Goal: Download file/media

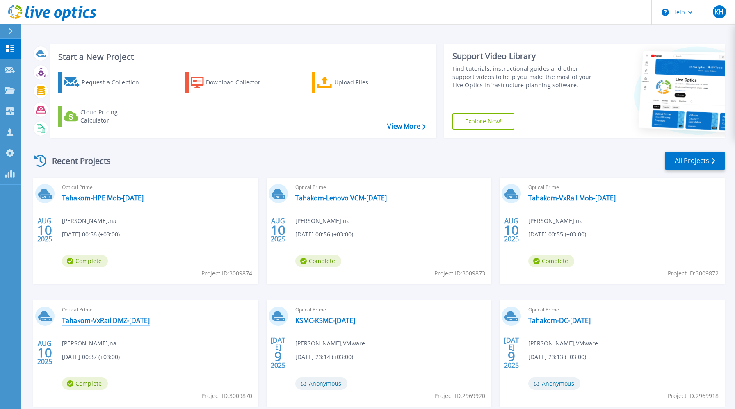
click at [123, 320] on link "Tahakom-VxRail DMZ-Aug25" at bounding box center [106, 321] width 88 height 8
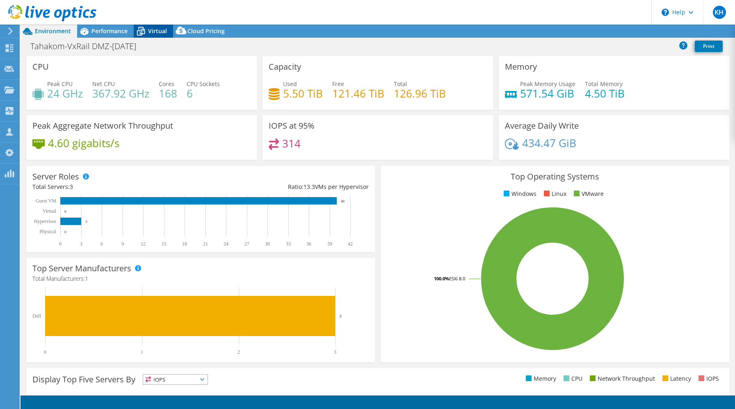
select select "USD"
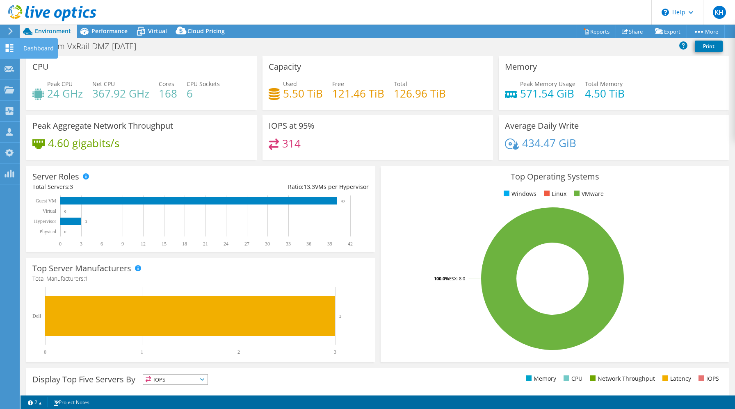
click at [11, 45] on use at bounding box center [10, 48] width 8 height 8
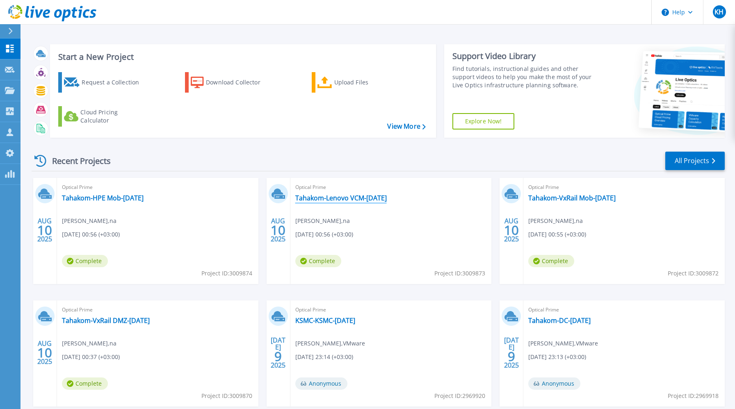
click at [329, 195] on link "Tahakom-Lenovo VCM-Aug25" at bounding box center [340, 198] width 91 height 8
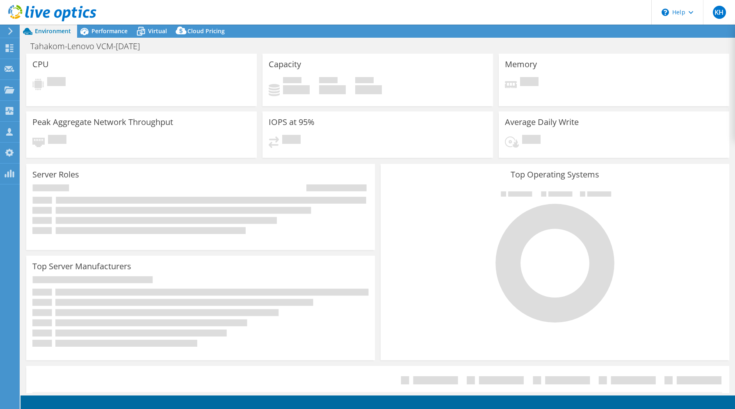
select select "USD"
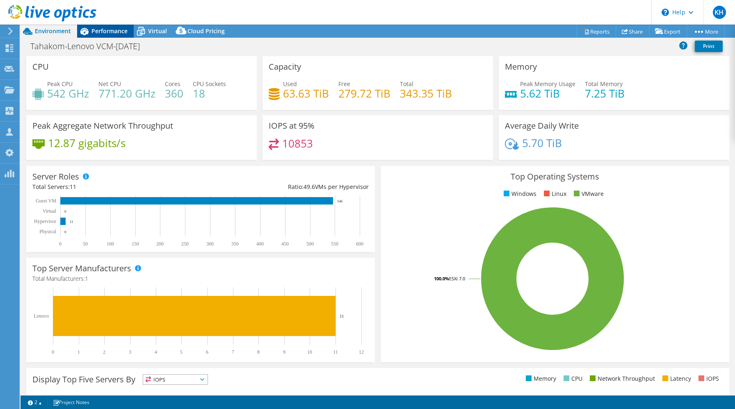
click at [119, 35] on div "Performance" at bounding box center [105, 31] width 57 height 13
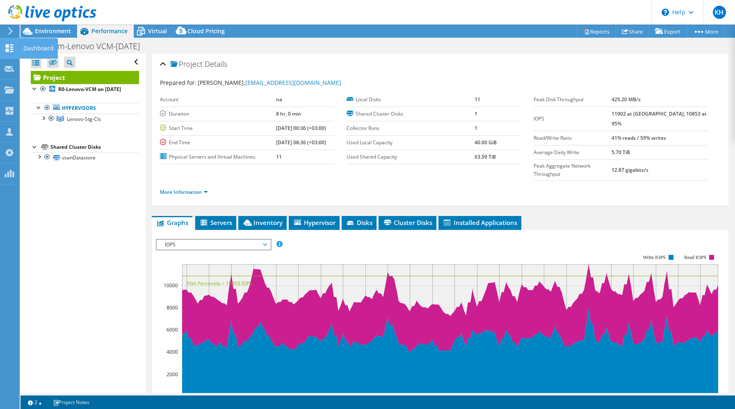
click at [8, 47] on use at bounding box center [10, 48] width 8 height 8
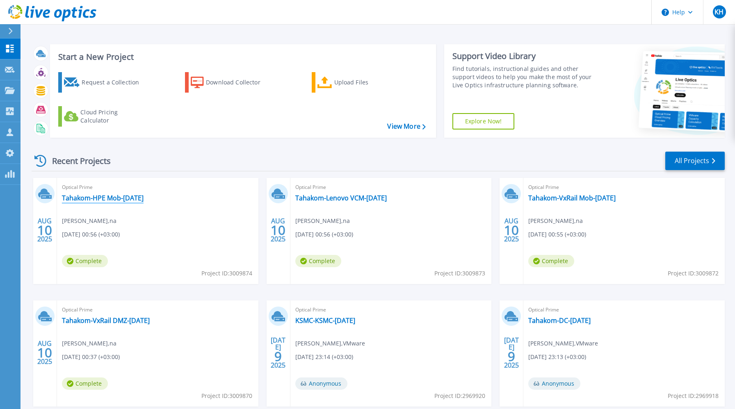
click at [136, 200] on link "Tahakom-HPE Mob-[DATE]" at bounding box center [103, 198] width 82 height 8
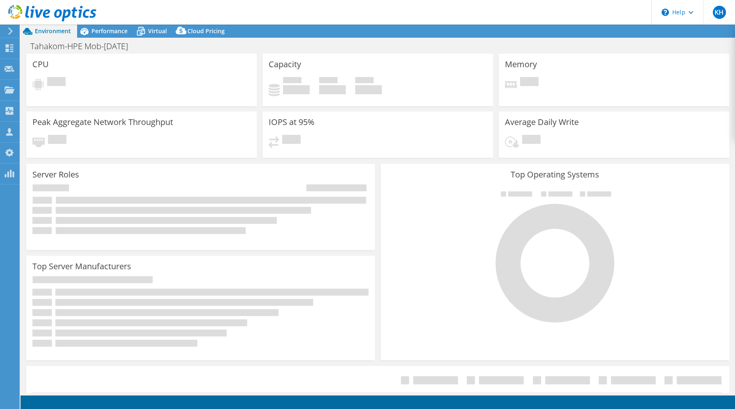
select select "USD"
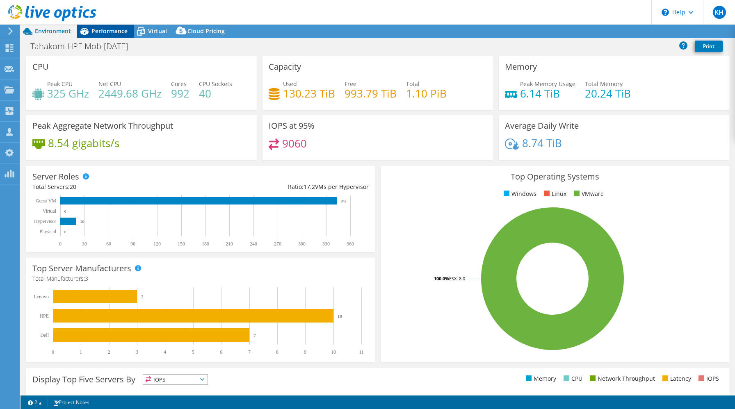
click at [108, 31] on span "Performance" at bounding box center [109, 31] width 36 height 8
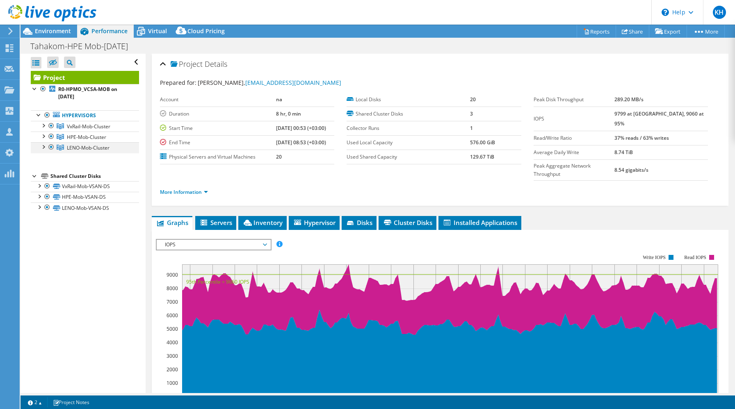
click at [52, 149] on div at bounding box center [51, 147] width 8 height 10
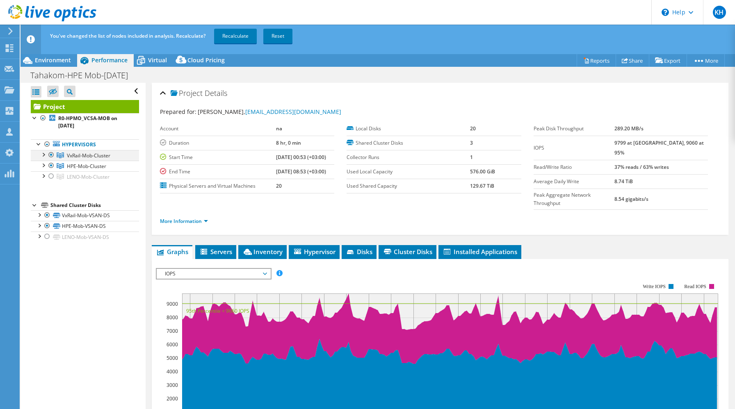
click at [51, 155] on div at bounding box center [51, 155] width 8 height 10
click at [247, 39] on link "Recalculate" at bounding box center [235, 36] width 43 height 15
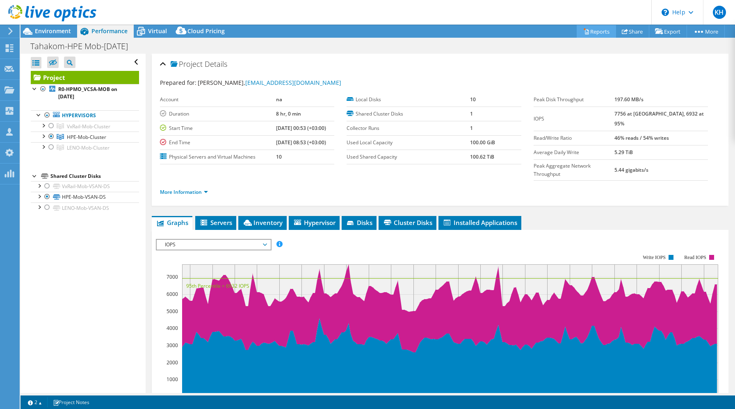
click at [588, 32] on link "Reports" at bounding box center [596, 31] width 39 height 13
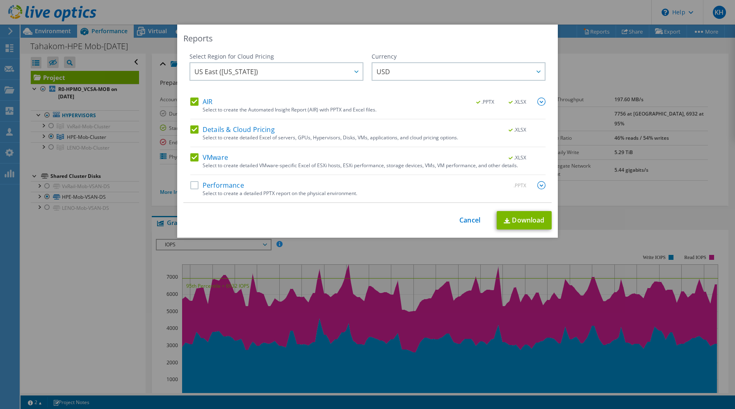
click at [197, 129] on label "Details & Cloud Pricing" at bounding box center [232, 130] width 85 height 8
click at [0, 0] on input "Details & Cloud Pricing" at bounding box center [0, 0] width 0 height 0
click at [194, 158] on label "VMware" at bounding box center [209, 157] width 38 height 8
click at [0, 0] on input "VMware" at bounding box center [0, 0] width 0 height 0
click at [541, 187] on img at bounding box center [541, 185] width 8 height 8
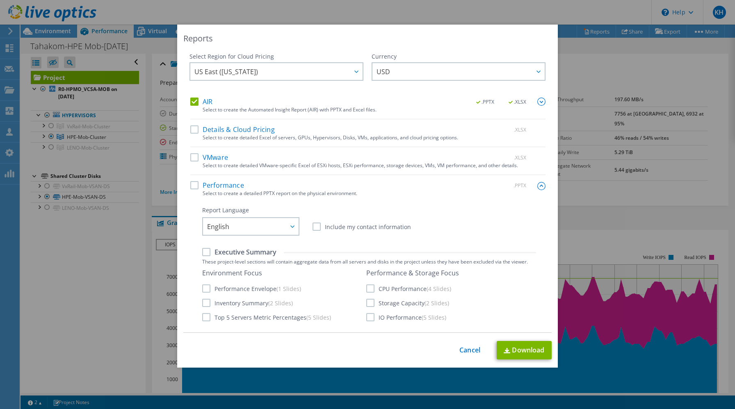
click at [196, 185] on label "Performance" at bounding box center [217, 185] width 54 height 8
click at [0, 0] on input "Performance" at bounding box center [0, 0] width 0 height 0
click at [369, 287] on label "CPU Performance (4 Slides)" at bounding box center [408, 289] width 85 height 8
click at [0, 0] on input "CPU Performance (4 Slides)" at bounding box center [0, 0] width 0 height 0
click at [371, 306] on label "Storage Capacity (2 Slides)" at bounding box center [407, 303] width 83 height 8
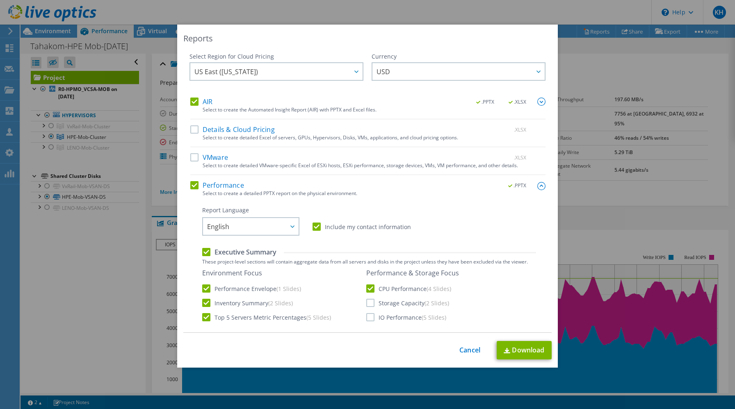
click at [0, 0] on input "Storage Capacity (2 Slides)" at bounding box center [0, 0] width 0 height 0
click at [372, 321] on label "IO Performance (5 Slides)" at bounding box center [406, 317] width 80 height 8
click at [0, 0] on input "IO Performance (5 Slides)" at bounding box center [0, 0] width 0 height 0
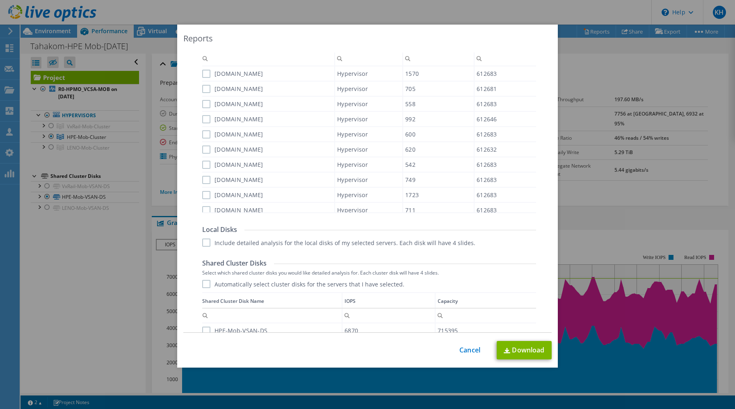
scroll to position [369, 0]
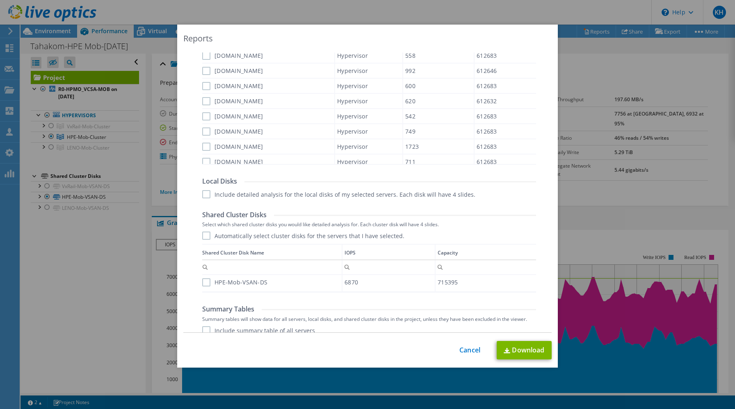
click at [205, 286] on label "HPE-Mob-VSAN-DS" at bounding box center [234, 283] width 65 height 8
click at [0, 0] on input "HPE-Mob-VSAN-DS" at bounding box center [0, 0] width 0 height 0
click at [516, 350] on link "Download" at bounding box center [524, 350] width 55 height 18
click at [596, 162] on div "Reports Select Region for Cloud Pricing Asia Pacific ([GEOGRAPHIC_DATA]) [GEOGR…" at bounding box center [367, 205] width 735 height 360
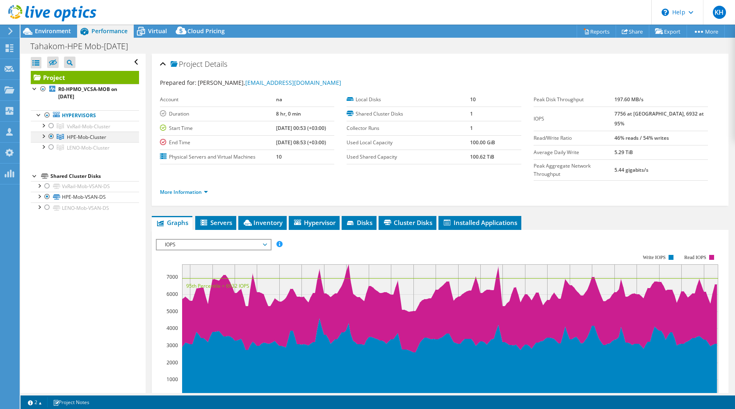
click at [50, 137] on div at bounding box center [51, 137] width 8 height 10
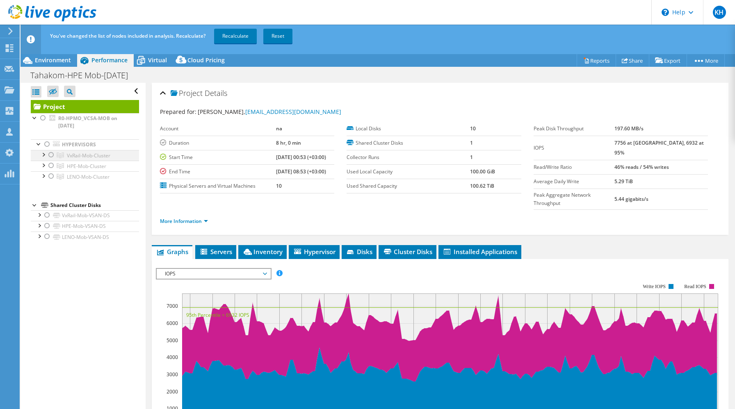
click at [52, 156] on div at bounding box center [51, 155] width 8 height 10
click at [243, 34] on link "Recalculate" at bounding box center [235, 36] width 43 height 15
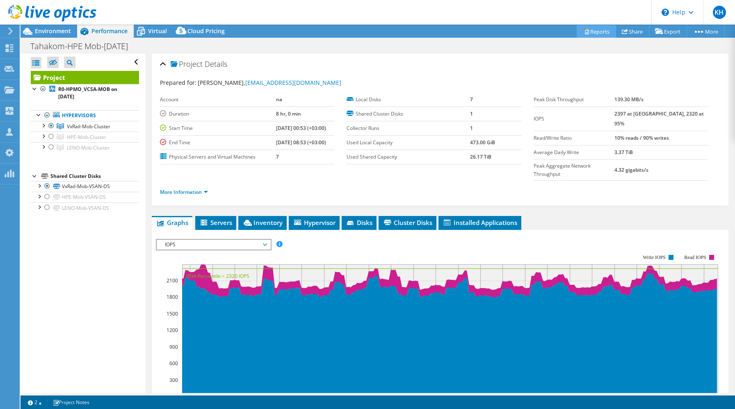
click at [585, 33] on icon at bounding box center [587, 32] width 4 height 5
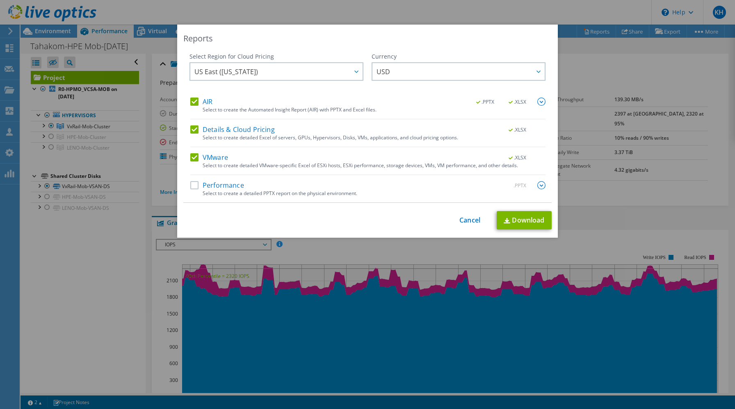
click at [197, 137] on div "Details & Cloud Pricing .XLSX Select to create detailed Excel of servers, GPUs,…" at bounding box center [367, 137] width 355 height 22
click at [196, 132] on label "Details & Cloud Pricing" at bounding box center [232, 130] width 85 height 8
click at [0, 0] on input "Details & Cloud Pricing" at bounding box center [0, 0] width 0 height 0
click at [196, 156] on label "VMware" at bounding box center [209, 157] width 38 height 8
click at [0, 0] on input "VMware" at bounding box center [0, 0] width 0 height 0
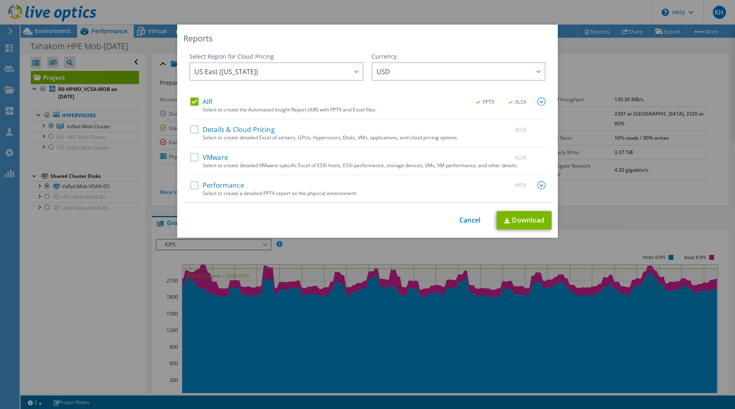
click at [195, 183] on label "Performance" at bounding box center [217, 185] width 54 height 8
click at [0, 0] on input "Performance" at bounding box center [0, 0] width 0 height 0
click at [540, 186] on img at bounding box center [541, 185] width 8 height 8
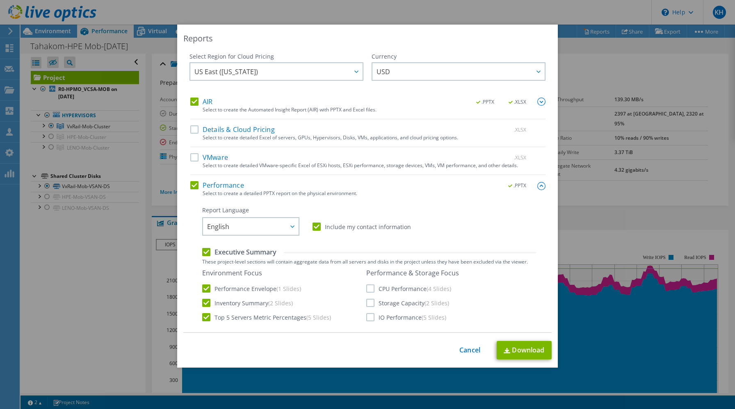
click at [370, 287] on label "CPU Performance (4 Slides)" at bounding box center [408, 289] width 85 height 8
click at [0, 0] on input "CPU Performance (4 Slides)" at bounding box center [0, 0] width 0 height 0
click at [371, 301] on label "Storage Capacity (2 Slides)" at bounding box center [407, 303] width 83 height 8
click at [0, 0] on input "Storage Capacity (2 Slides)" at bounding box center [0, 0] width 0 height 0
click at [371, 318] on label "IO Performance (5 Slides)" at bounding box center [406, 317] width 80 height 8
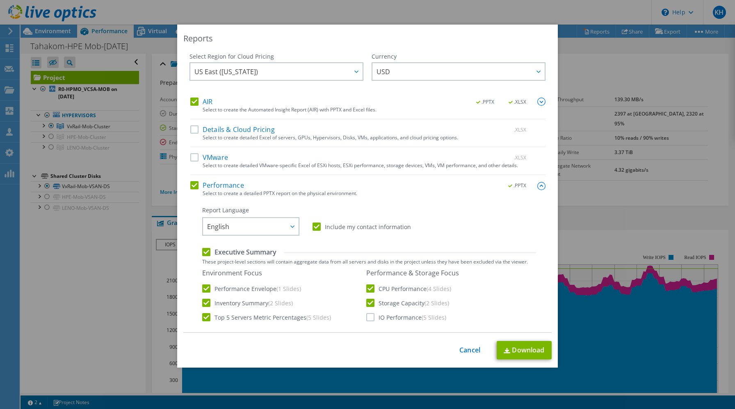
click at [0, 0] on input "IO Performance (5 Slides)" at bounding box center [0, 0] width 0 height 0
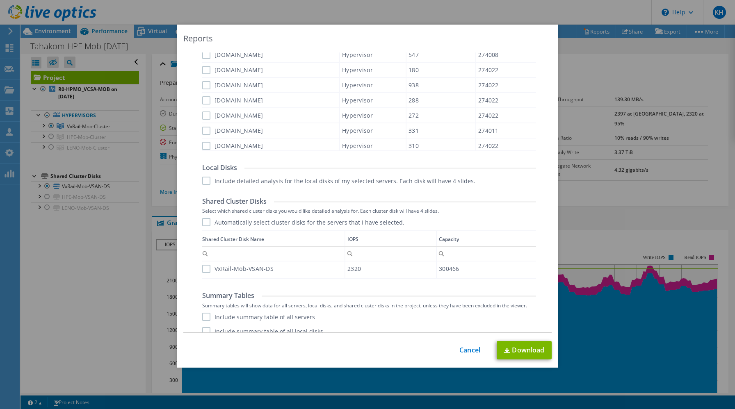
scroll to position [363, 0]
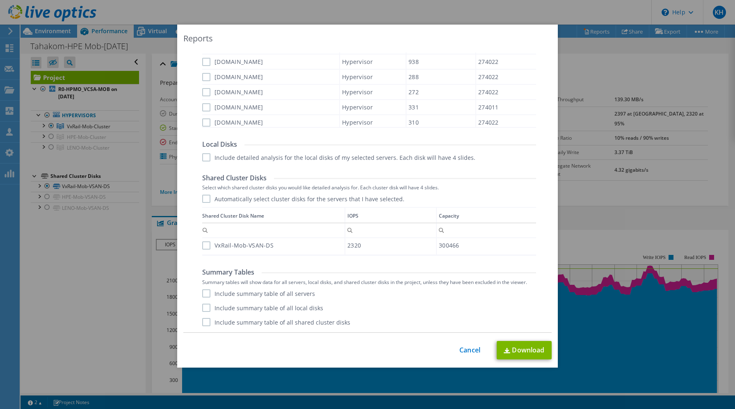
click at [207, 247] on label "VxRail-Mob-VSAN-DS" at bounding box center [237, 246] width 71 height 8
click at [0, 0] on input "VxRail-Mob-VSAN-DS" at bounding box center [0, 0] width 0 height 0
click at [527, 354] on link "Download" at bounding box center [524, 350] width 55 height 18
click at [593, 194] on div "Reports Select Region for Cloud Pricing Asia Pacific (Hong Kong) Asia Pacific (…" at bounding box center [367, 205] width 735 height 360
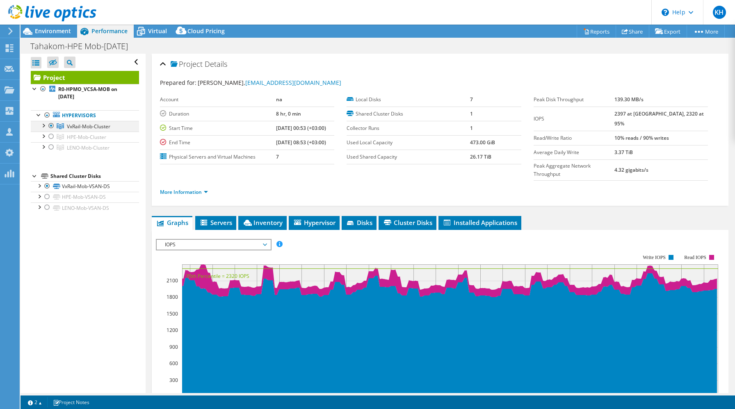
click at [52, 127] on div at bounding box center [51, 126] width 8 height 10
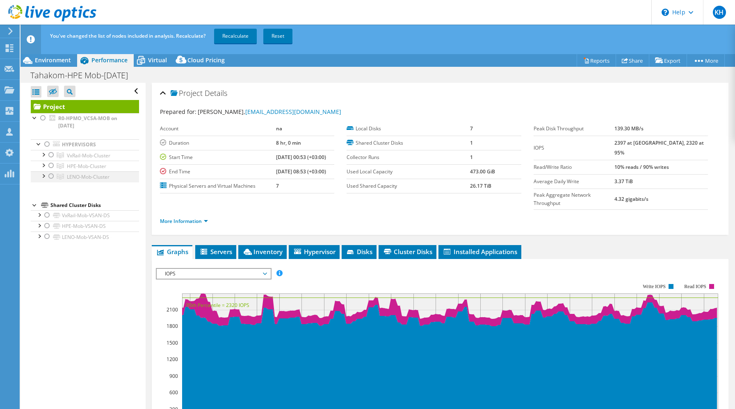
click at [52, 177] on div at bounding box center [51, 176] width 8 height 10
click at [241, 37] on link "Recalculate" at bounding box center [235, 36] width 43 height 15
click at [423, 86] on div "Project Details" at bounding box center [440, 94] width 560 height 18
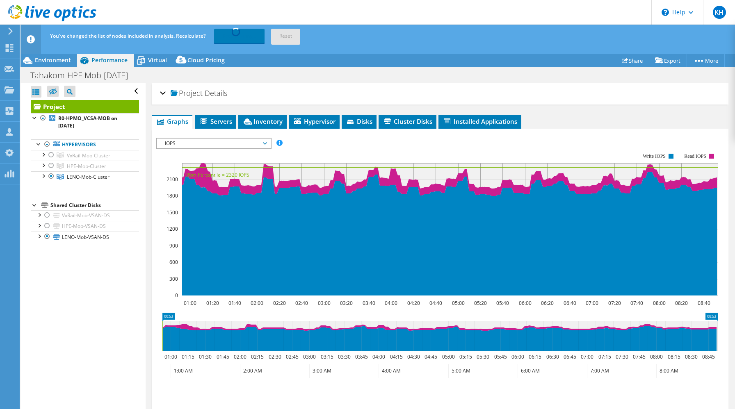
click at [423, 86] on div "Project Details" at bounding box center [440, 94] width 560 height 18
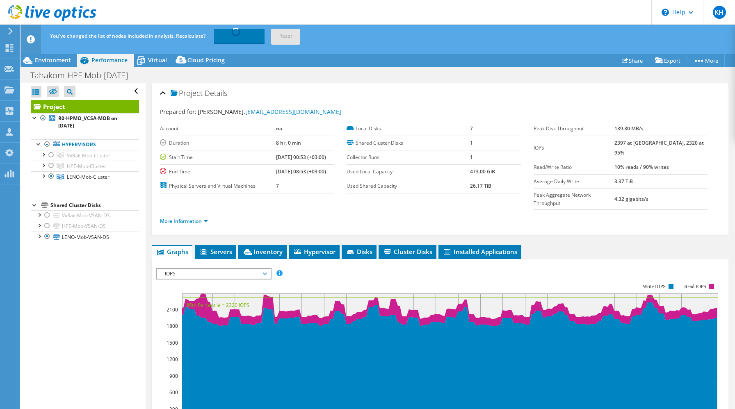
click at [421, 77] on div "Tahakom-HPE Mob-Aug25 Print" at bounding box center [378, 75] width 715 height 15
click at [10, 52] on use at bounding box center [10, 48] width 8 height 8
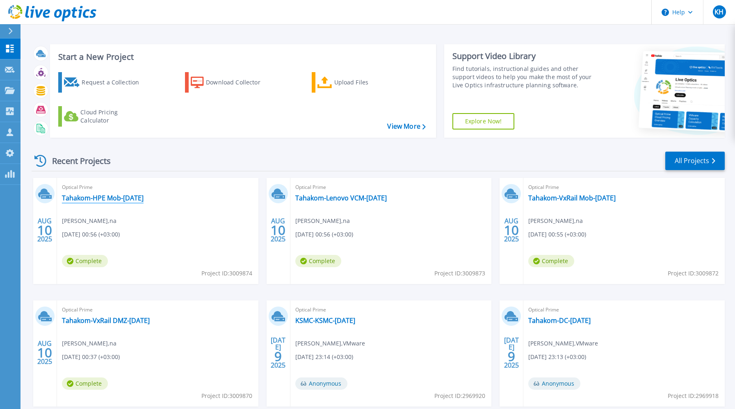
click at [135, 200] on link "Tahakom-HPE Mob-Aug25" at bounding box center [103, 198] width 82 height 8
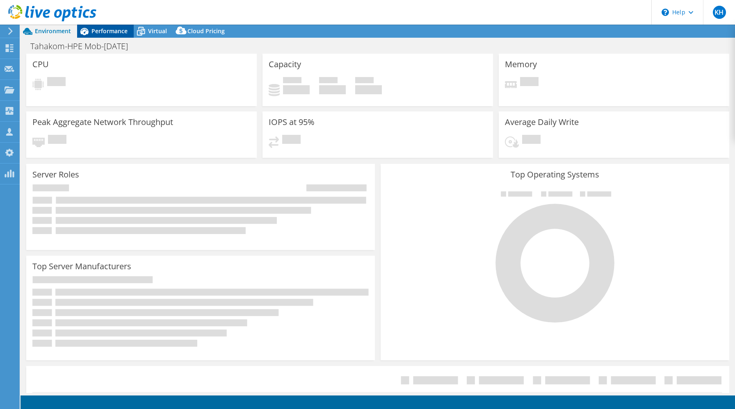
click at [111, 34] on span "Performance" at bounding box center [109, 31] width 36 height 8
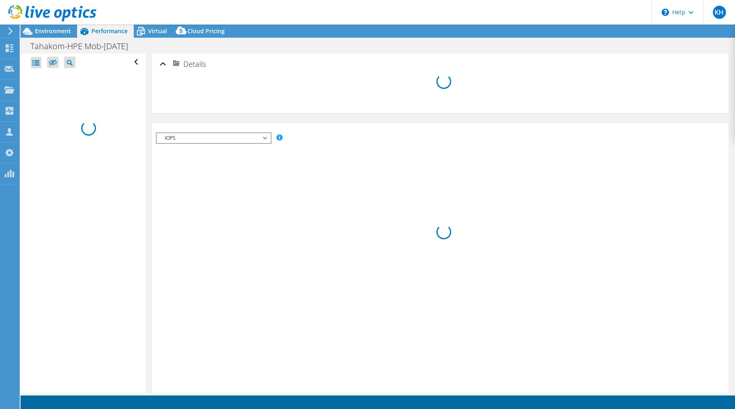
select select "USD"
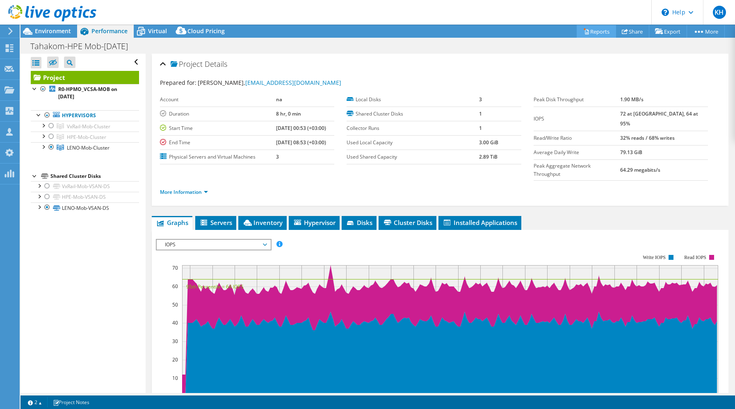
click at [590, 33] on link "Reports" at bounding box center [596, 31] width 39 height 13
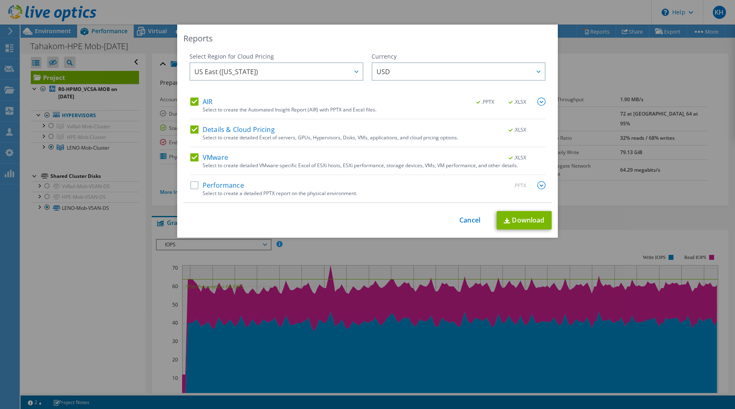
click at [195, 158] on label "VMware" at bounding box center [209, 157] width 38 height 8
click at [0, 0] on input "VMware" at bounding box center [0, 0] width 0 height 0
click at [195, 135] on div "Details & Cloud Pricing .XLSX Select to create detailed Excel of servers, GPUs,…" at bounding box center [367, 137] width 355 height 22
click at [195, 130] on label "Details & Cloud Pricing" at bounding box center [232, 130] width 85 height 8
click at [0, 0] on input "Details & Cloud Pricing" at bounding box center [0, 0] width 0 height 0
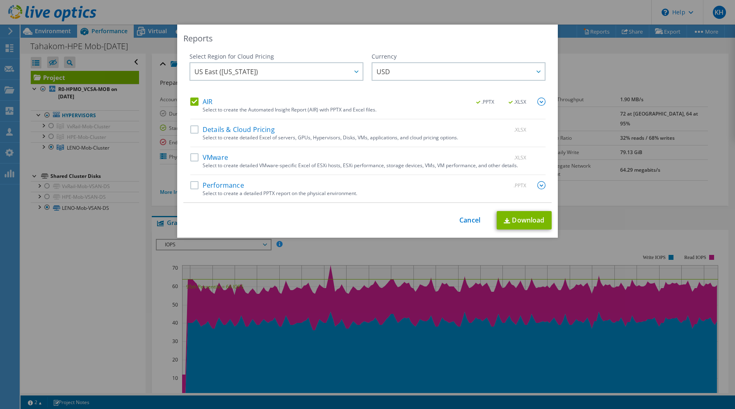
click at [197, 185] on label "Performance" at bounding box center [217, 185] width 54 height 8
click at [0, 0] on input "Performance" at bounding box center [0, 0] width 0 height 0
click at [542, 185] on img at bounding box center [541, 185] width 8 height 8
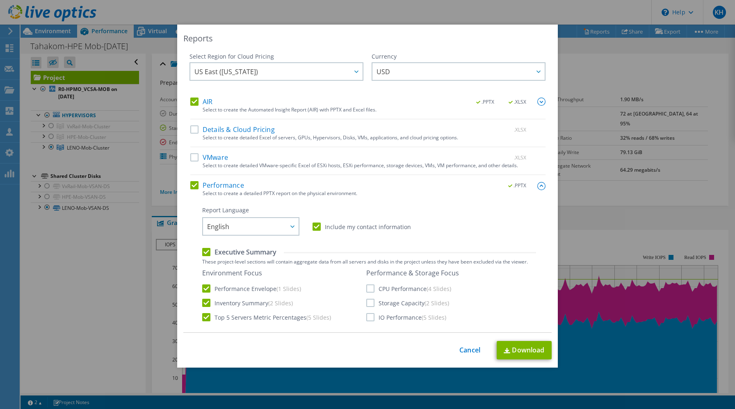
click at [373, 286] on label "CPU Performance (4 Slides)" at bounding box center [408, 289] width 85 height 8
click at [0, 0] on input "CPU Performance (4 Slides)" at bounding box center [0, 0] width 0 height 0
click at [373, 307] on div "Performance & Storage Focus CPU Performance (4 Slides) Storage Capacity (2 Slid…" at bounding box center [412, 295] width 93 height 53
click at [372, 303] on label "Storage Capacity (2 Slides)" at bounding box center [407, 303] width 83 height 8
click at [0, 0] on input "Storage Capacity (2 Slides)" at bounding box center [0, 0] width 0 height 0
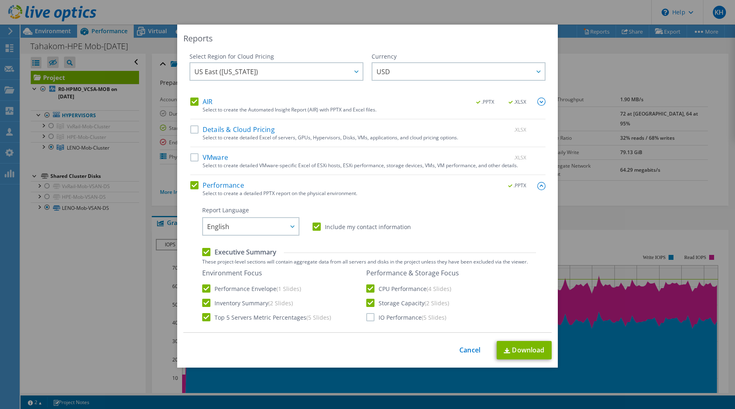
click at [372, 317] on label "IO Performance (5 Slides)" at bounding box center [406, 317] width 80 height 8
click at [0, 0] on input "IO Performance (5 Slides)" at bounding box center [0, 0] width 0 height 0
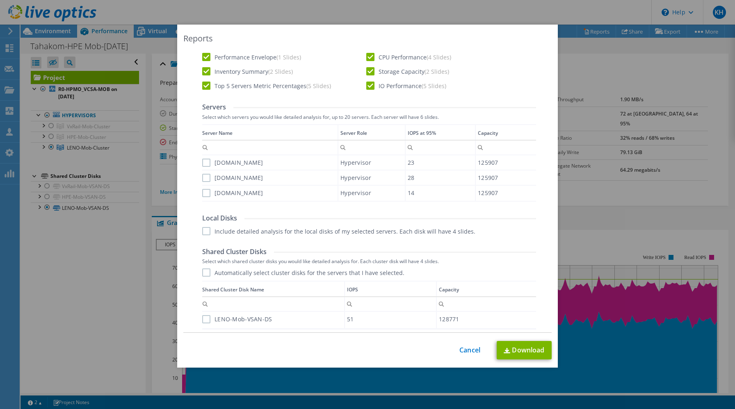
scroll to position [306, 0]
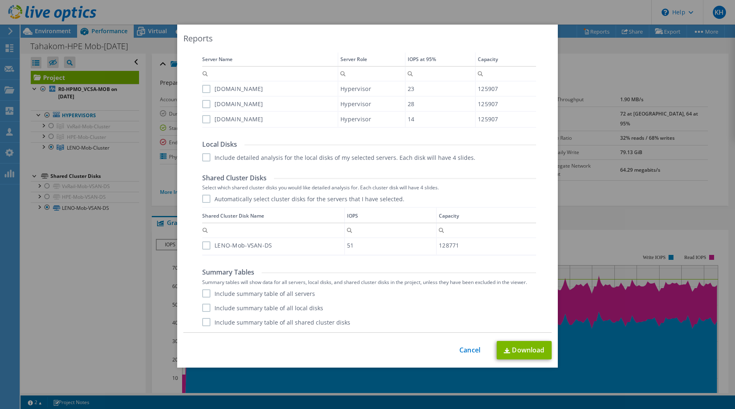
click at [205, 245] on label "LENO-Mob-VSAN-DS" at bounding box center [237, 246] width 70 height 8
click at [0, 0] on input "LENO-Mob-VSAN-DS" at bounding box center [0, 0] width 0 height 0
click at [533, 357] on link "Download" at bounding box center [524, 350] width 55 height 18
click at [590, 153] on div "Reports Select Region for Cloud Pricing Asia Pacific (Hong Kong) Asia Pacific (…" at bounding box center [367, 205] width 735 height 360
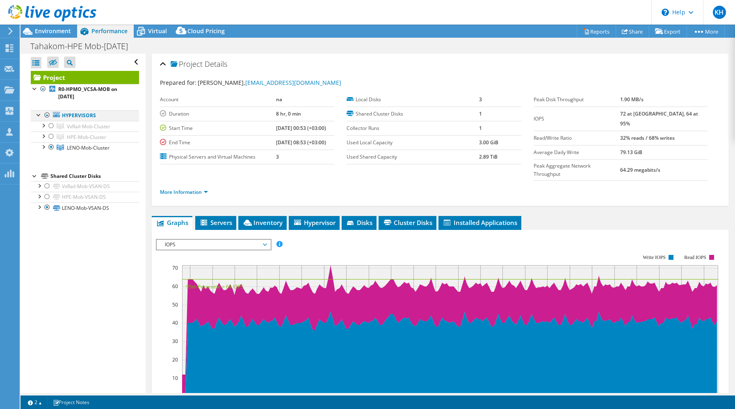
click at [45, 113] on div at bounding box center [47, 115] width 8 height 10
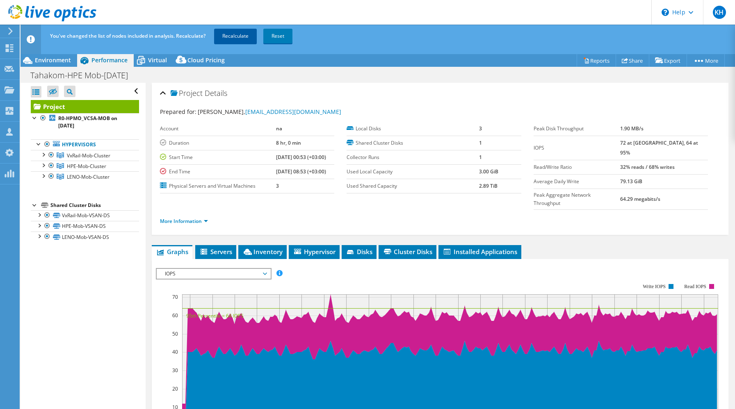
click at [238, 36] on link "Recalculate" at bounding box center [235, 36] width 43 height 15
click at [13, 53] on div at bounding box center [10, 49] width 10 height 9
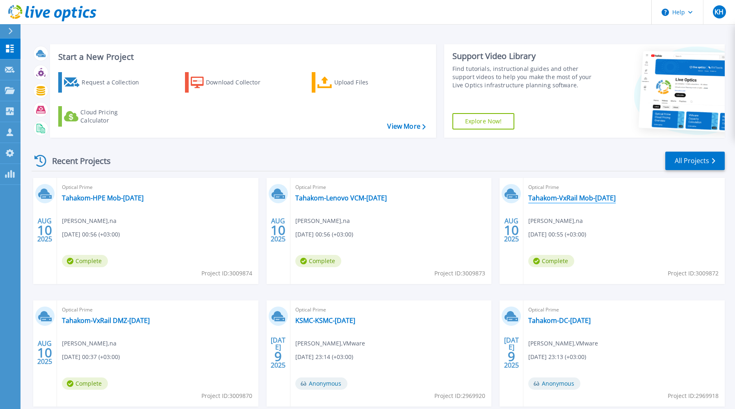
click at [555, 197] on link "Tahakom-VxRail Mob-Aug25" at bounding box center [571, 198] width 87 height 8
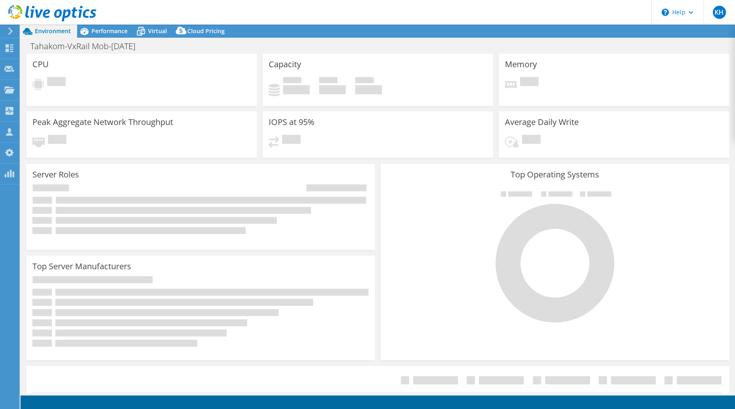
select select "USD"
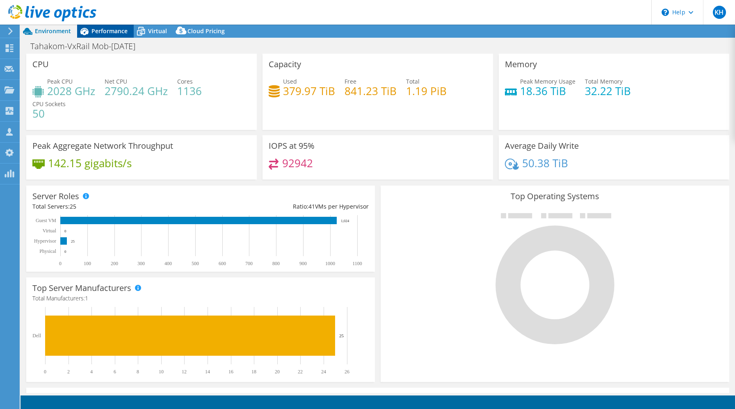
click at [99, 33] on span "Performance" at bounding box center [109, 31] width 36 height 8
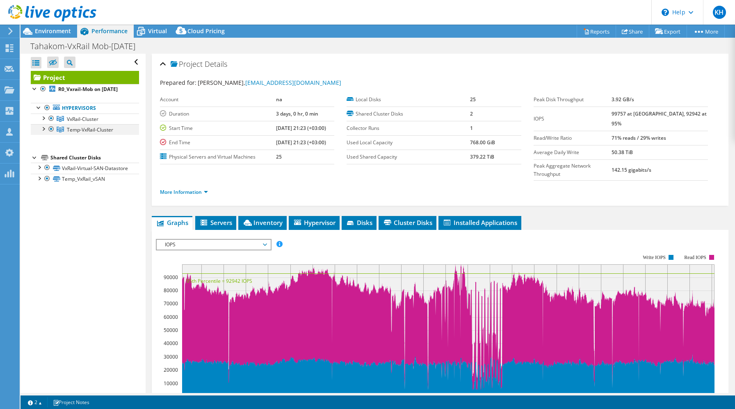
click at [50, 129] on div at bounding box center [51, 129] width 8 height 10
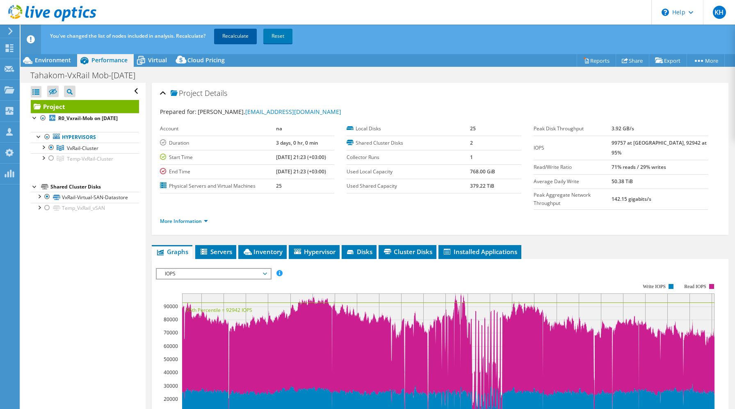
click at [243, 36] on link "Recalculate" at bounding box center [235, 36] width 43 height 15
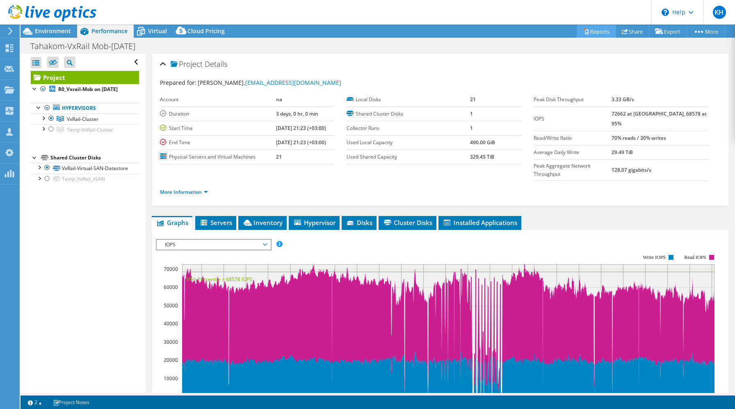
click at [587, 34] on link "Reports" at bounding box center [596, 31] width 39 height 13
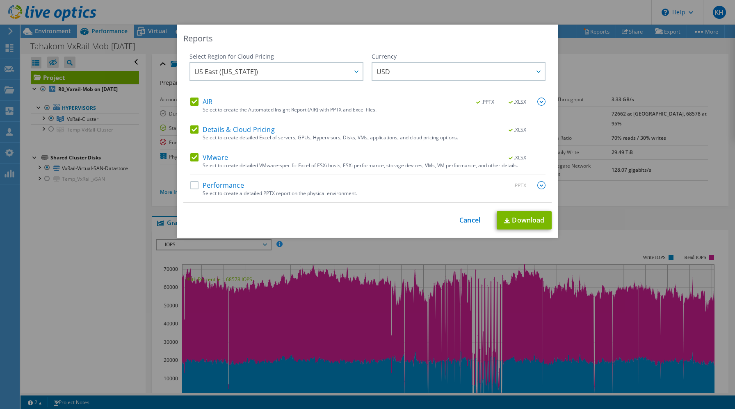
click at [194, 131] on label "Details & Cloud Pricing" at bounding box center [232, 130] width 85 height 8
click at [0, 0] on input "Details & Cloud Pricing" at bounding box center [0, 0] width 0 height 0
click at [196, 158] on label "VMware" at bounding box center [209, 157] width 38 height 8
click at [0, 0] on input "VMware" at bounding box center [0, 0] width 0 height 0
click at [196, 184] on label "Performance" at bounding box center [217, 185] width 54 height 8
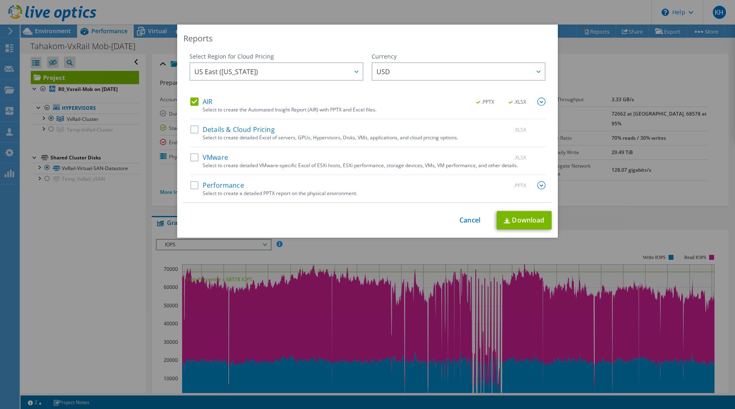
click at [0, 0] on input "Performance" at bounding box center [0, 0] width 0 height 0
click at [542, 185] on img at bounding box center [541, 185] width 8 height 8
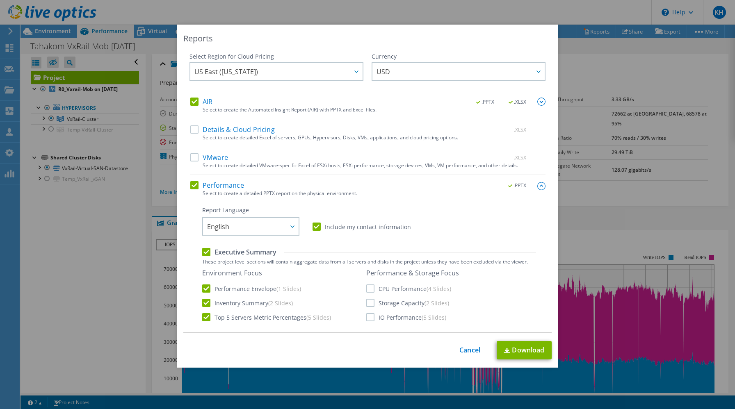
click at [373, 289] on label "CPU Performance (4 Slides)" at bounding box center [408, 289] width 85 height 8
click at [0, 0] on input "CPU Performance (4 Slides)" at bounding box center [0, 0] width 0 height 0
click at [371, 304] on label "Storage Capacity (2 Slides)" at bounding box center [407, 303] width 83 height 8
click at [0, 0] on input "Storage Capacity (2 Slides)" at bounding box center [0, 0] width 0 height 0
click at [371, 318] on label "IO Performance (5 Slides)" at bounding box center [406, 317] width 80 height 8
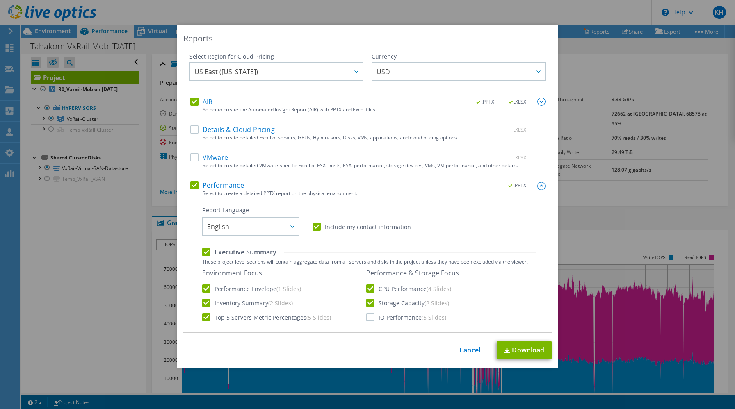
click at [0, 0] on input "IO Performance (5 Slides)" at bounding box center [0, 0] width 0 height 0
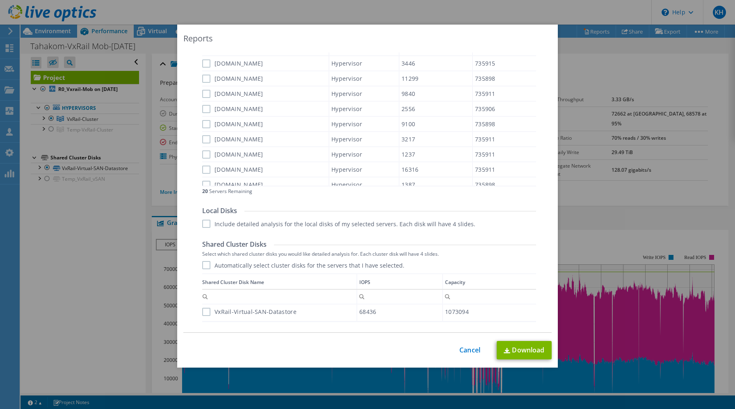
scroll to position [398, 0]
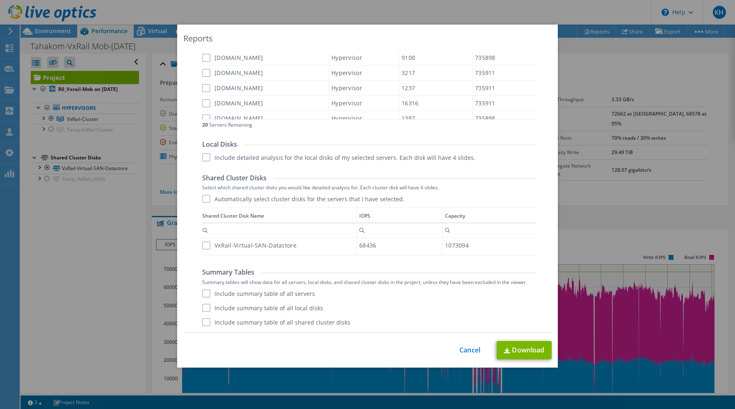
click at [208, 245] on label "VxRail-Virtual-SAN-Datastore" at bounding box center [249, 246] width 94 height 8
click at [0, 0] on input "VxRail-Virtual-SAN-Datastore" at bounding box center [0, 0] width 0 height 0
click at [514, 352] on link "Download" at bounding box center [524, 350] width 55 height 18
click at [586, 194] on div "Reports Select Region for Cloud Pricing Asia Pacific (Hong Kong) Asia Pacific (…" at bounding box center [367, 205] width 735 height 360
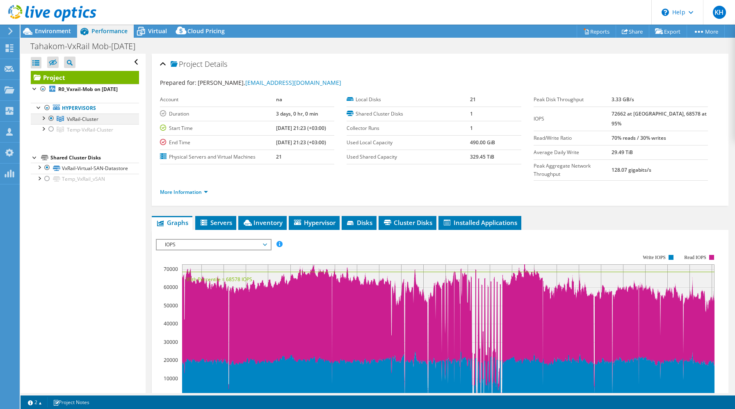
click at [51, 118] on div at bounding box center [51, 119] width 8 height 10
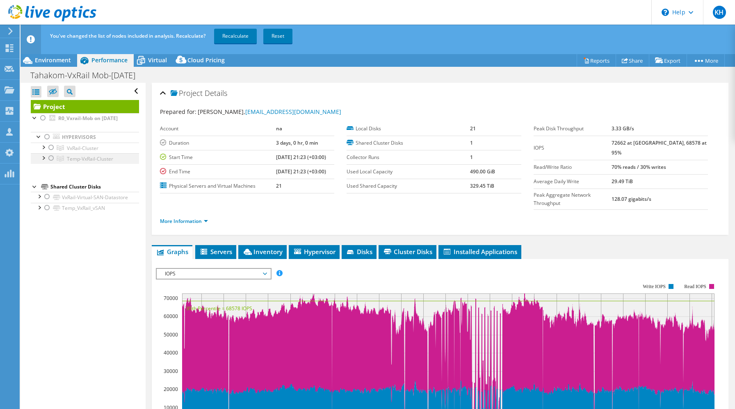
click at [51, 158] on div at bounding box center [51, 158] width 8 height 10
click at [234, 39] on link "Recalculate" at bounding box center [235, 36] width 43 height 15
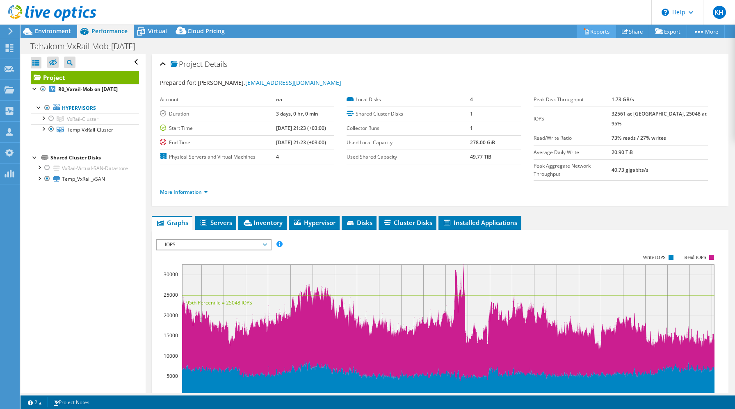
click at [599, 35] on link "Reports" at bounding box center [596, 31] width 39 height 13
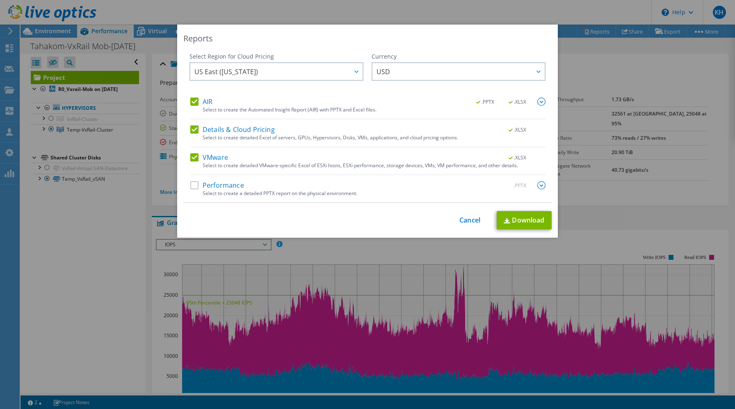
click at [199, 133] on label "Details & Cloud Pricing" at bounding box center [232, 130] width 85 height 8
click at [0, 0] on input "Details & Cloud Pricing" at bounding box center [0, 0] width 0 height 0
click at [196, 157] on label "VMware" at bounding box center [209, 157] width 38 height 8
click at [0, 0] on input "VMware" at bounding box center [0, 0] width 0 height 0
click at [196, 184] on label "Performance" at bounding box center [217, 185] width 54 height 8
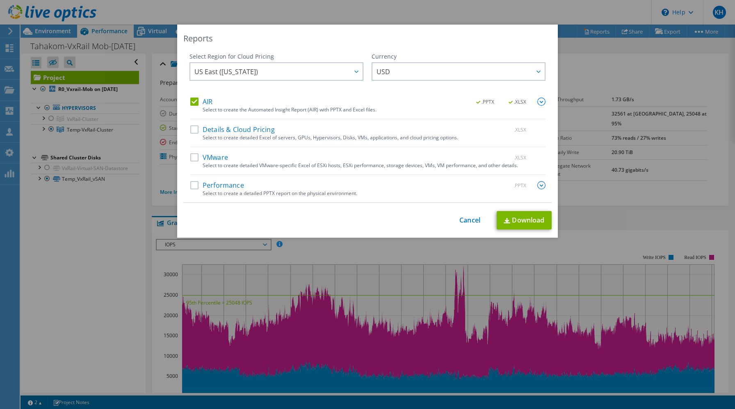
click at [0, 0] on input "Performance" at bounding box center [0, 0] width 0 height 0
click at [543, 184] on img at bounding box center [541, 185] width 8 height 8
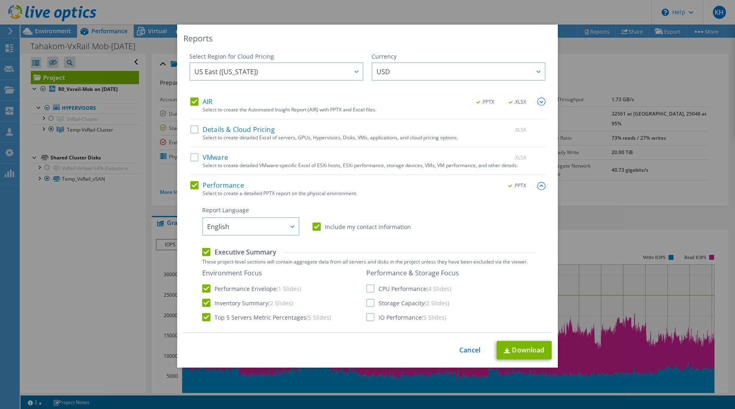
click at [370, 292] on label "CPU Performance (4 Slides)" at bounding box center [408, 289] width 85 height 8
click at [0, 0] on input "CPU Performance (4 Slides)" at bounding box center [0, 0] width 0 height 0
click at [370, 303] on label "Storage Capacity (2 Slides)" at bounding box center [407, 303] width 83 height 8
click at [0, 0] on input "Storage Capacity (2 Slides)" at bounding box center [0, 0] width 0 height 0
click at [370, 315] on label "IO Performance (5 Slides)" at bounding box center [406, 317] width 80 height 8
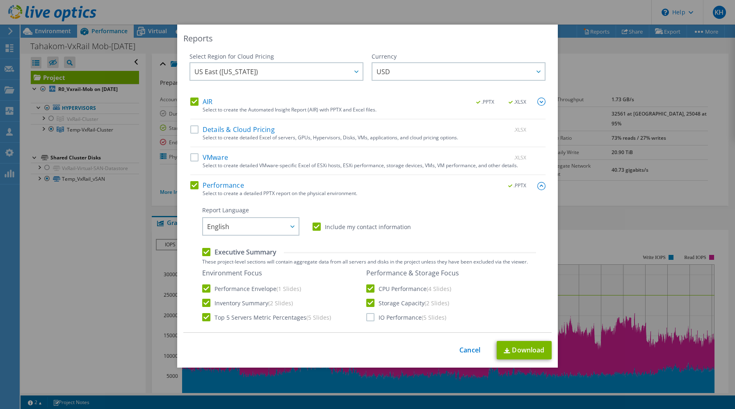
click at [0, 0] on input "IO Performance (5 Slides)" at bounding box center [0, 0] width 0 height 0
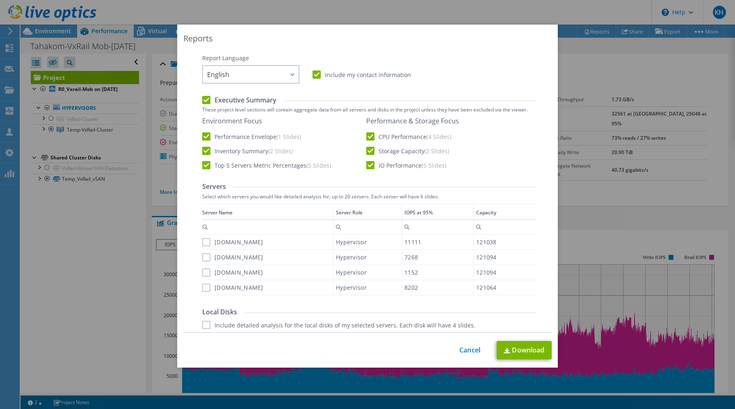
scroll to position [320, 0]
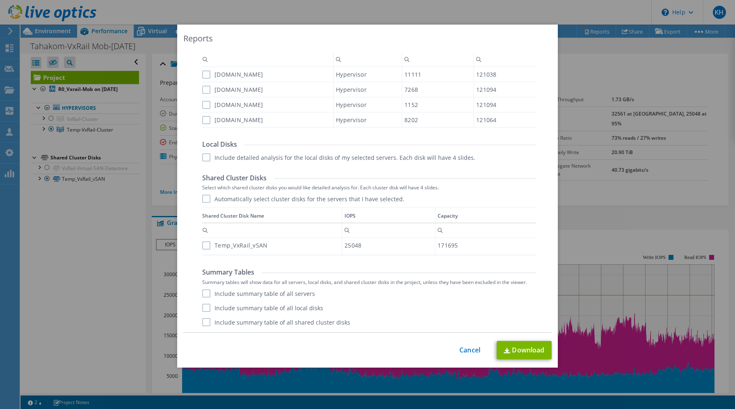
click at [202, 247] on div "Performance .PPTX Select to create a detailed PPTX report on the physical envir…" at bounding box center [367, 96] width 355 height 471
click at [209, 247] on label "Temp_VxRail_vSAN" at bounding box center [234, 246] width 65 height 8
click at [0, 0] on input "Temp_VxRail_vSAN" at bounding box center [0, 0] width 0 height 0
click at [521, 357] on link "Download" at bounding box center [524, 350] width 55 height 18
click at [598, 205] on div "Reports Select Region for Cloud Pricing Asia Pacific (Hong Kong) Asia Pacific (…" at bounding box center [367, 205] width 735 height 360
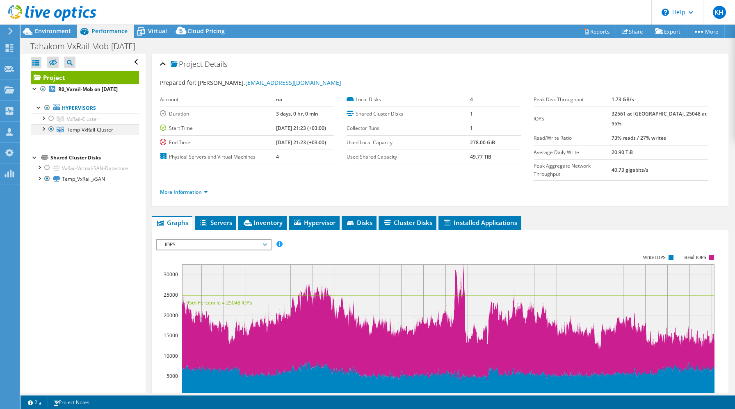
click at [49, 127] on div at bounding box center [51, 129] width 8 height 10
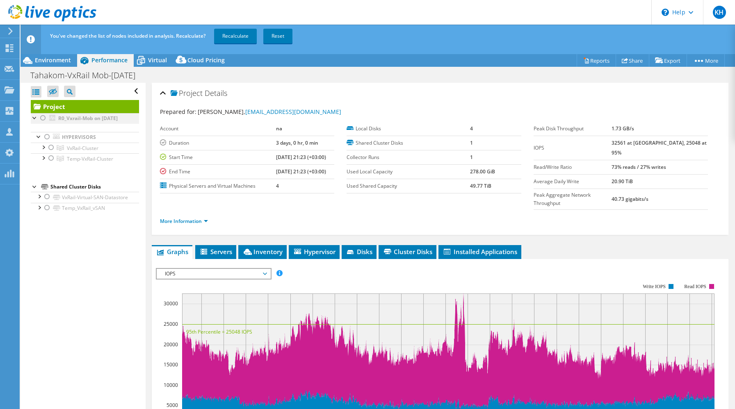
click at [45, 117] on div at bounding box center [43, 118] width 8 height 10
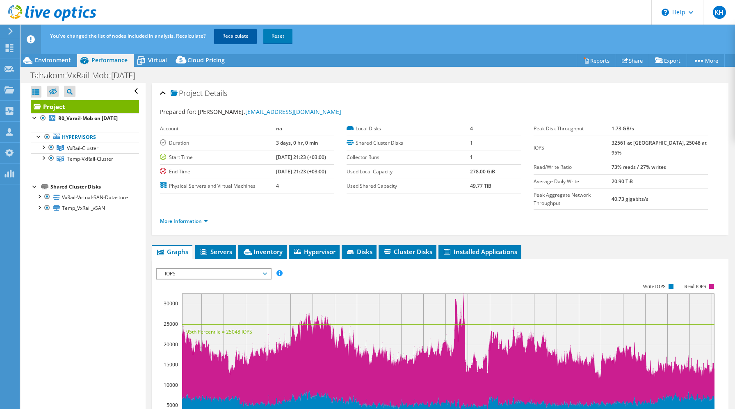
click at [235, 39] on link "Recalculate" at bounding box center [235, 36] width 43 height 15
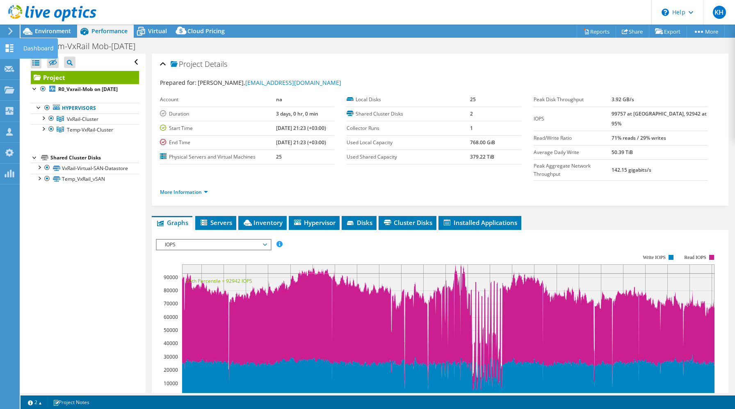
click at [9, 53] on div at bounding box center [10, 49] width 10 height 9
